Goal: Task Accomplishment & Management: Use online tool/utility

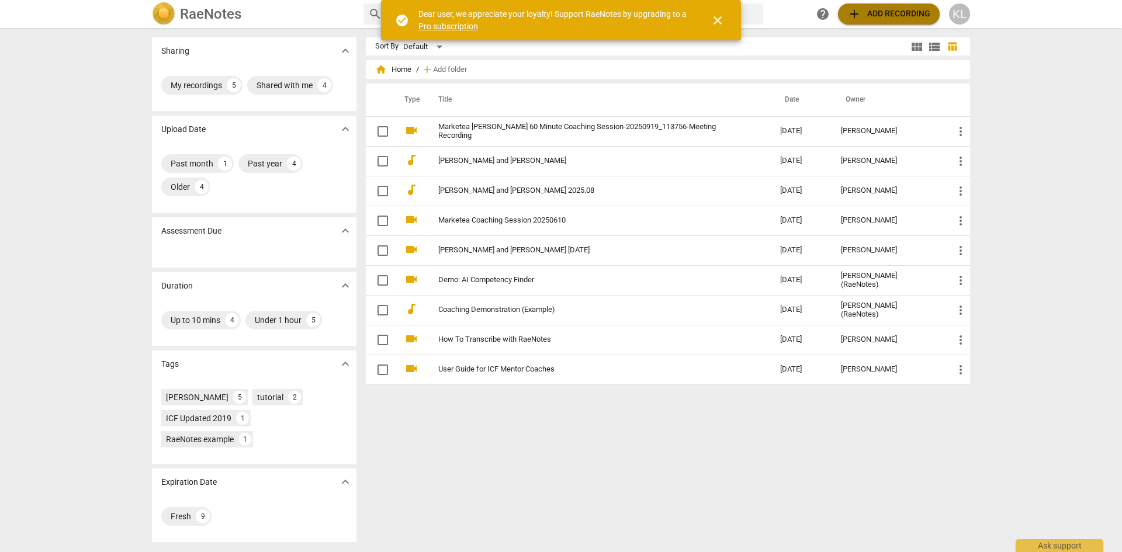
click at [878, 16] on span "add Add recording" at bounding box center [888, 14] width 83 height 14
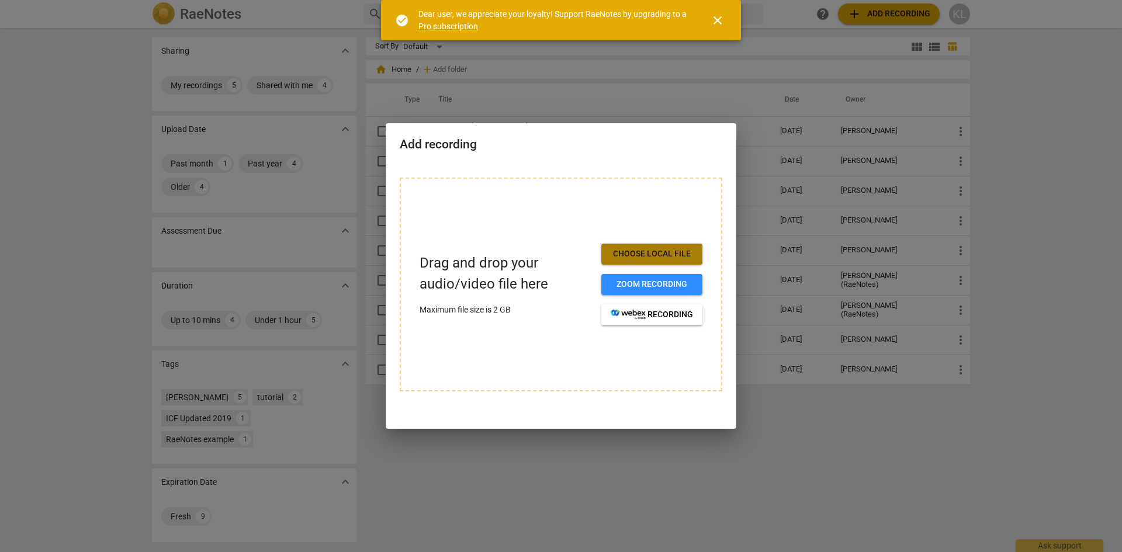
click at [656, 255] on span "Choose local file" at bounding box center [652, 254] width 82 height 12
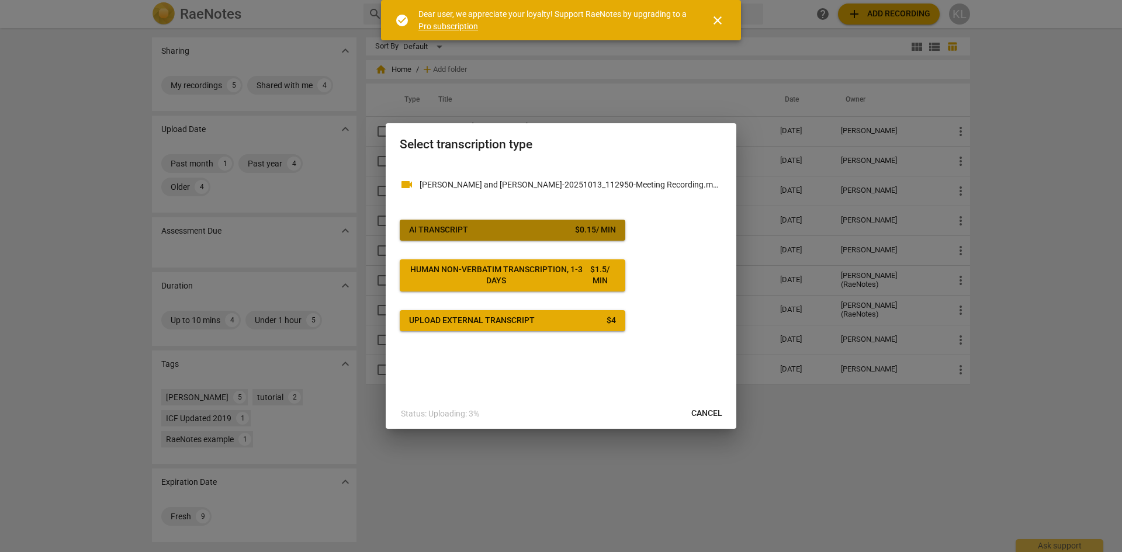
click at [539, 234] on span "AI Transcript $ 0.15 / min" at bounding box center [512, 230] width 207 height 12
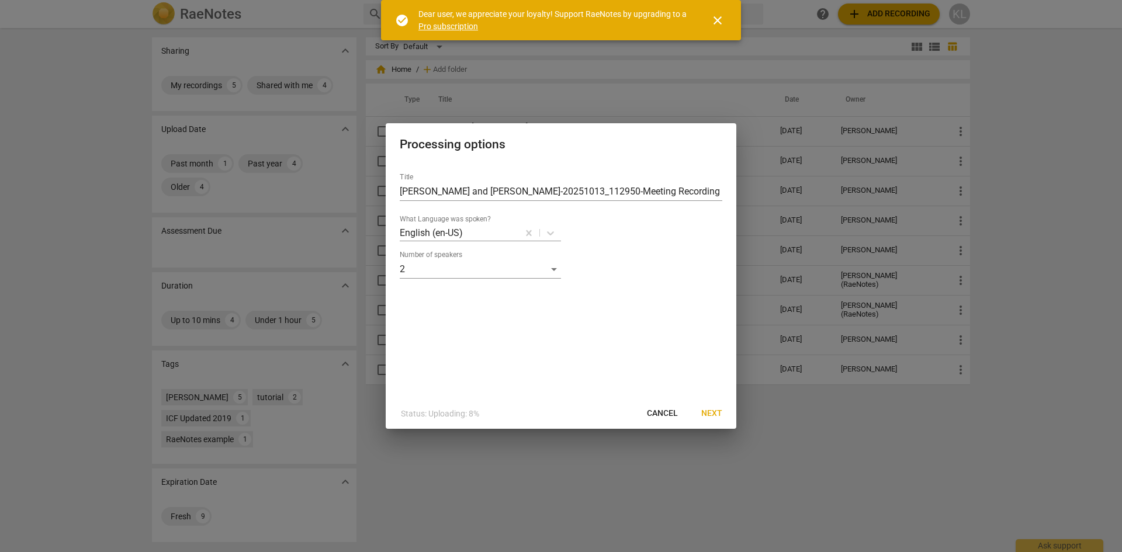
click at [718, 412] on span "Next" at bounding box center [711, 414] width 21 height 12
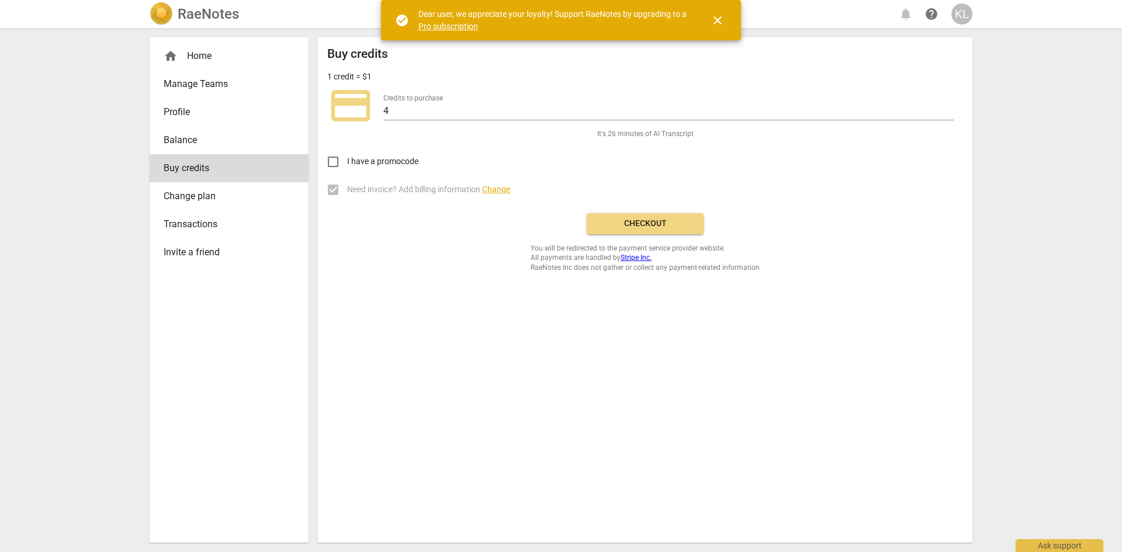
click at [635, 228] on span "Checkout" at bounding box center [645, 224] width 98 height 12
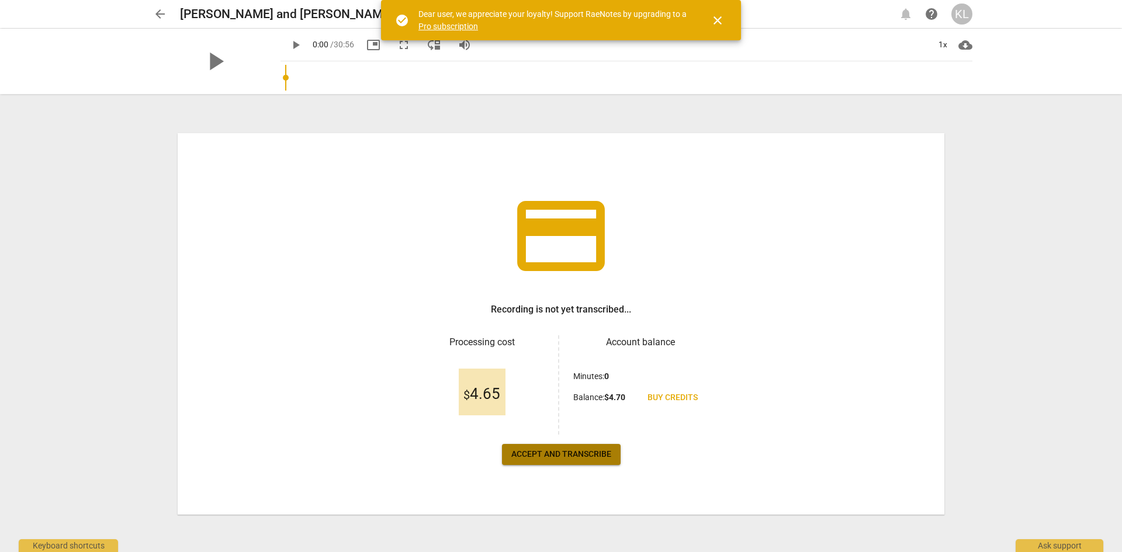
click at [555, 456] on span "Accept and transcribe" at bounding box center [561, 455] width 100 height 12
